Goal: Find specific page/section: Find specific page/section

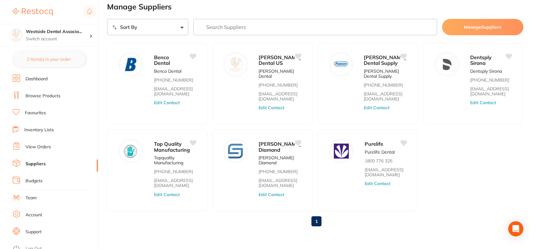
scroll to position [20, 0]
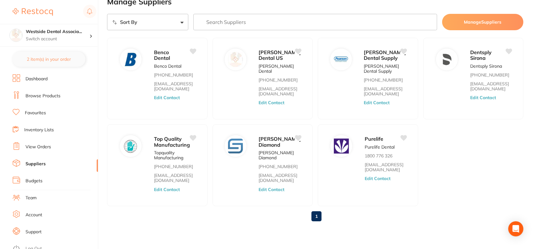
click at [317, 214] on link "1" at bounding box center [316, 216] width 10 height 13
click at [224, 19] on input "search" at bounding box center [315, 22] width 244 height 16
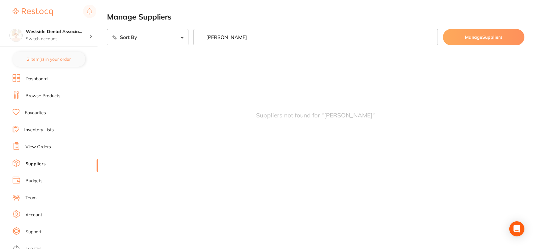
type input "[PERSON_NAME]"
click at [37, 77] on link "Dashboard" at bounding box center [36, 79] width 22 height 6
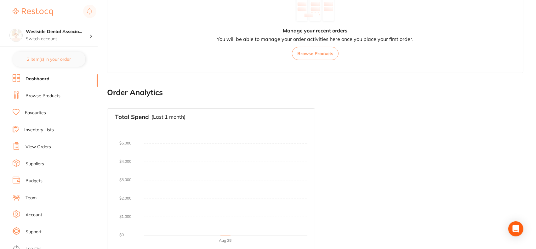
scroll to position [258, 0]
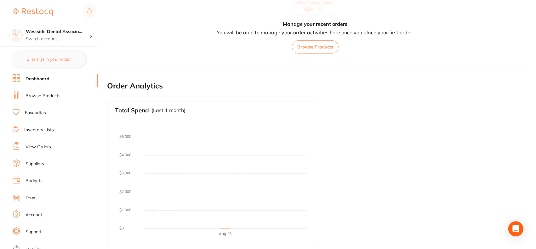
click at [31, 163] on link "Suppliers" at bounding box center [34, 164] width 19 height 6
